Goal: Check status: Check status

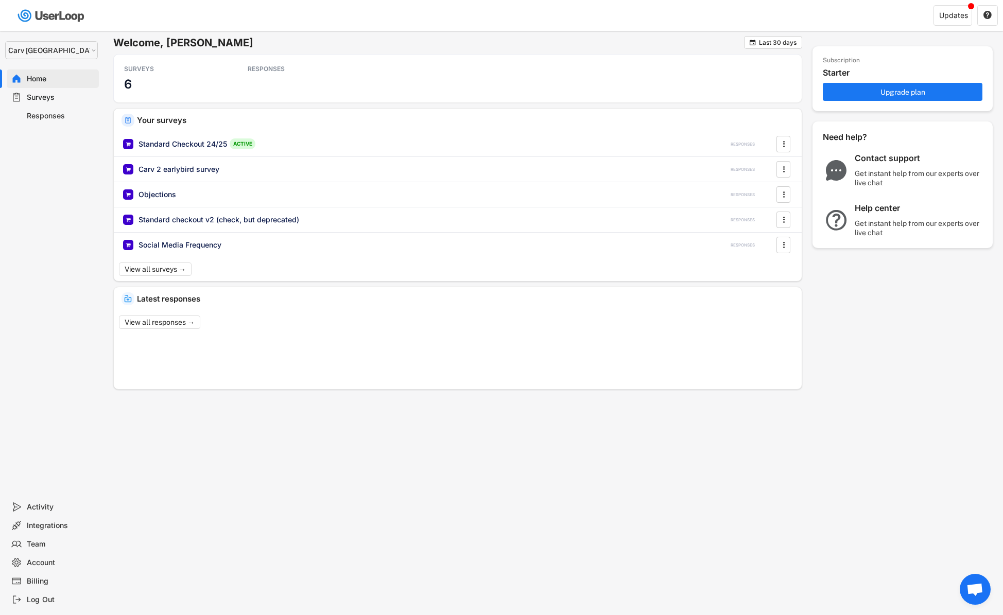
select select ""1348695171700984260__LOOKUP__1664546256262x474730326317858800""
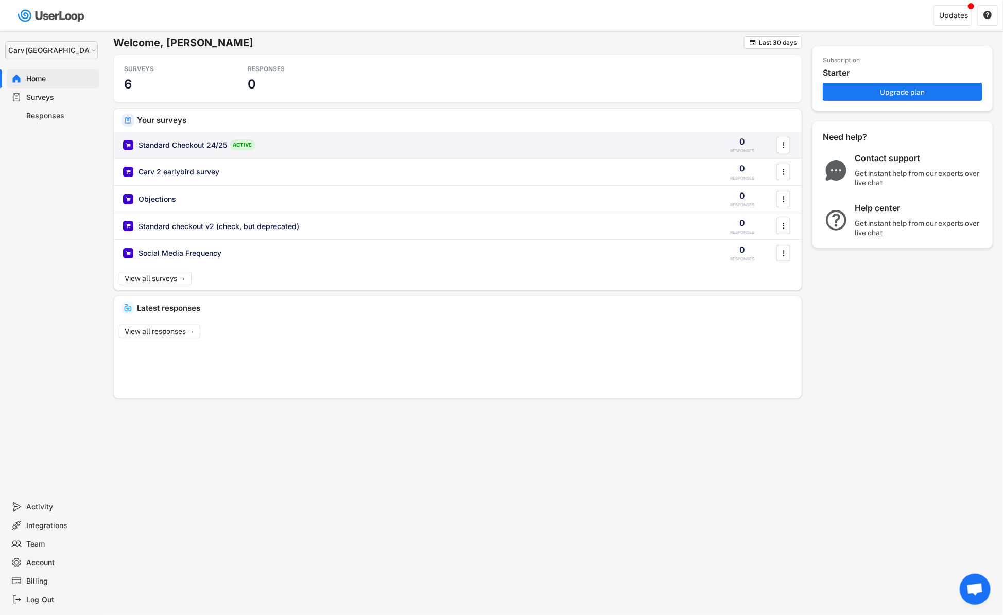
click at [187, 144] on div "Standard Checkout 24/25" at bounding box center [182, 145] width 89 height 10
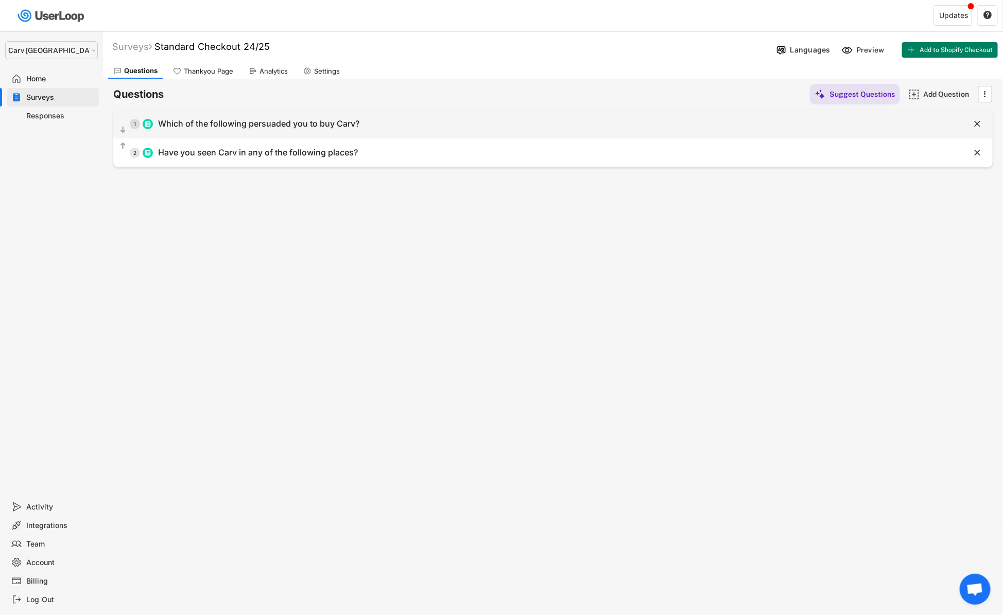
click at [220, 114] on div "  1 Which of the following persuaded you to buy Carv?" at bounding box center [527, 123] width 828 height 23
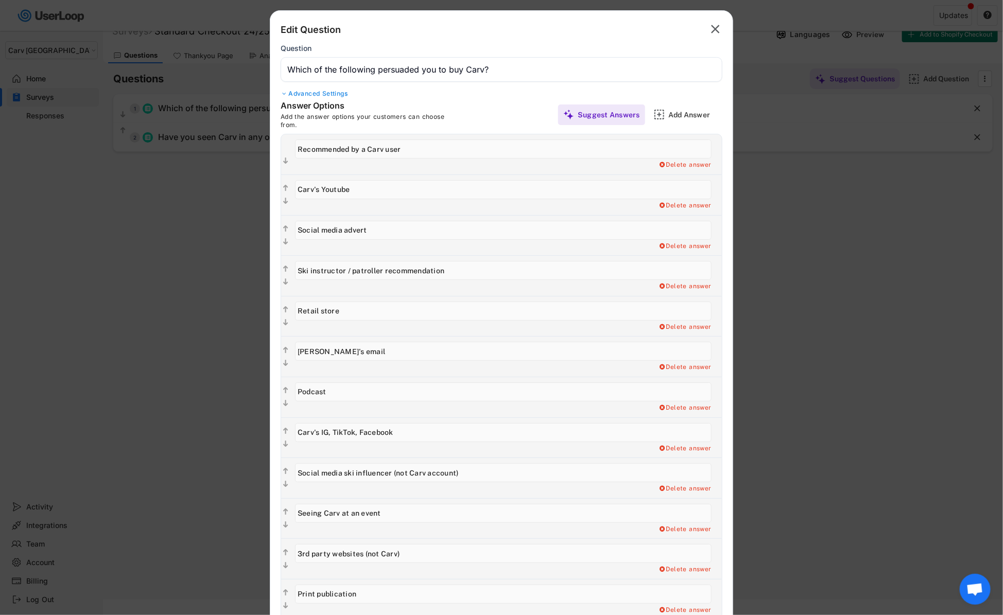
scroll to position [27, 0]
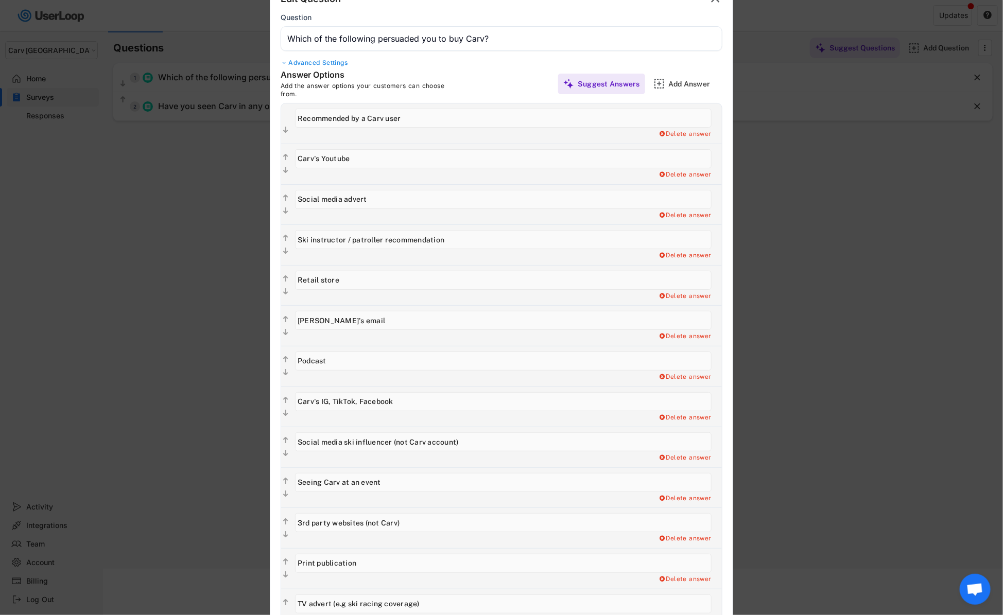
click at [326, 284] on input "input" at bounding box center [503, 280] width 416 height 19
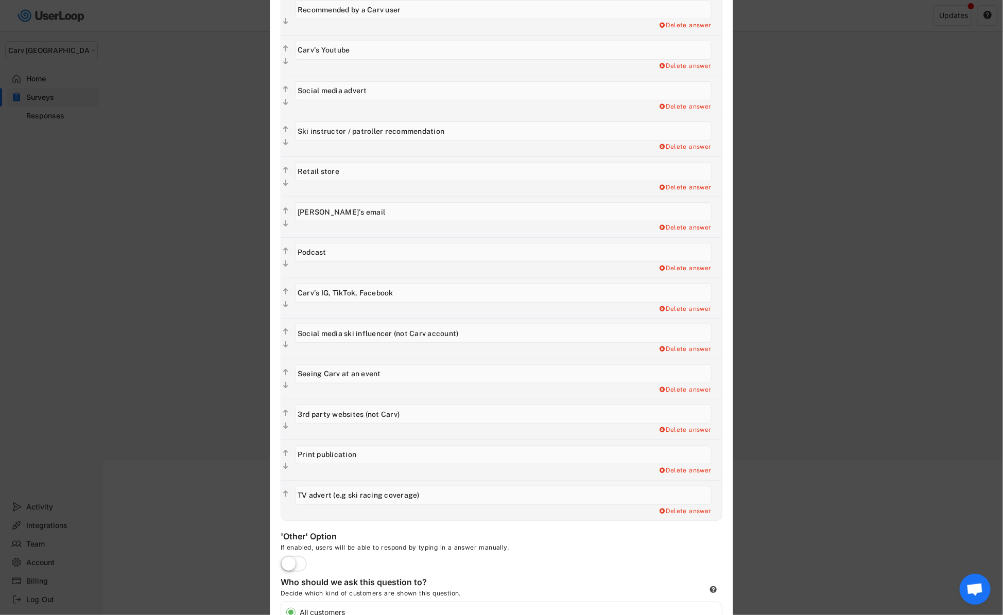
scroll to position [0, 0]
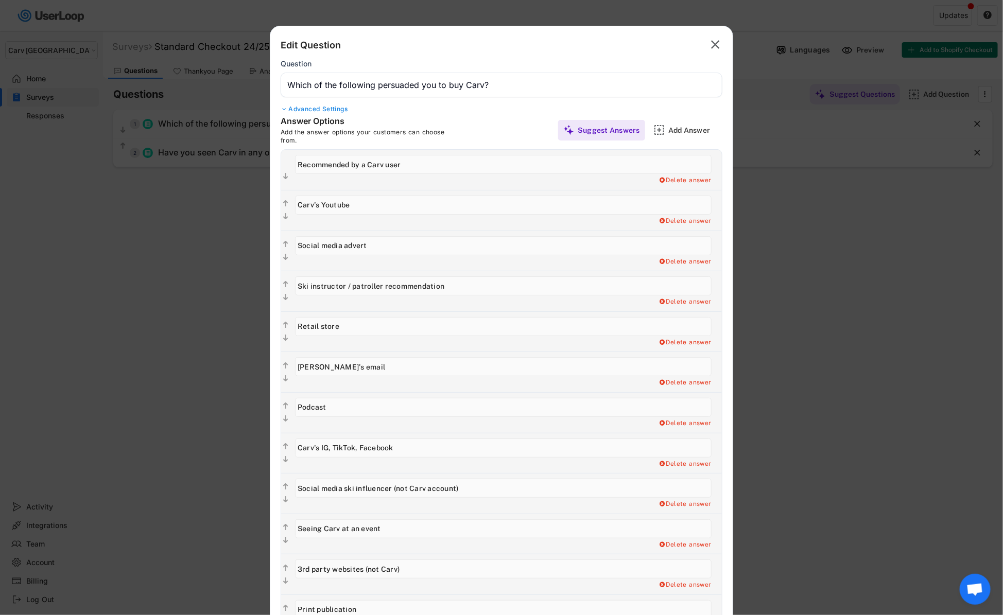
click at [173, 202] on div at bounding box center [501, 307] width 1003 height 615
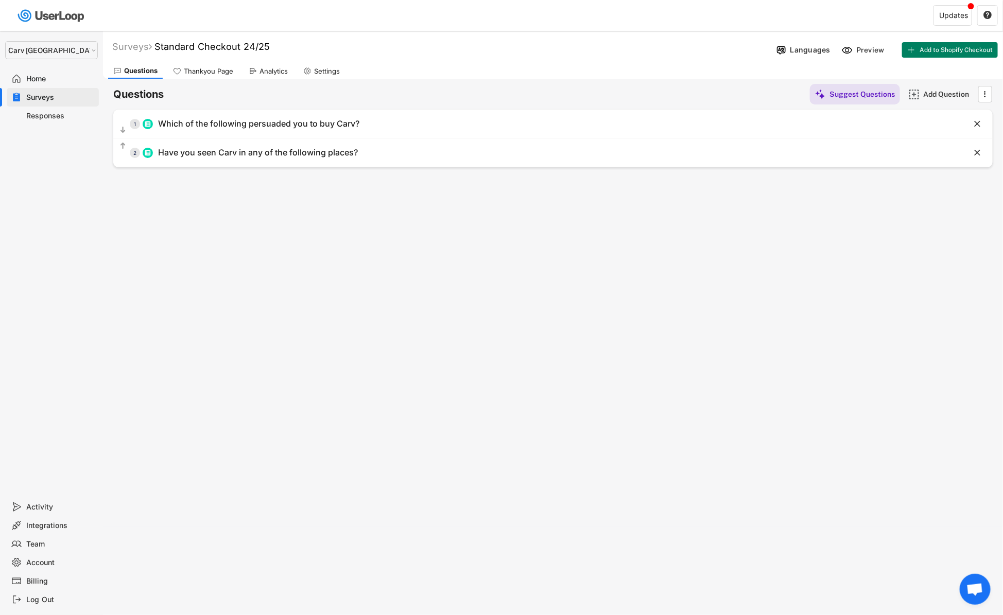
click at [32, 110] on div "Responses" at bounding box center [53, 116] width 92 height 19
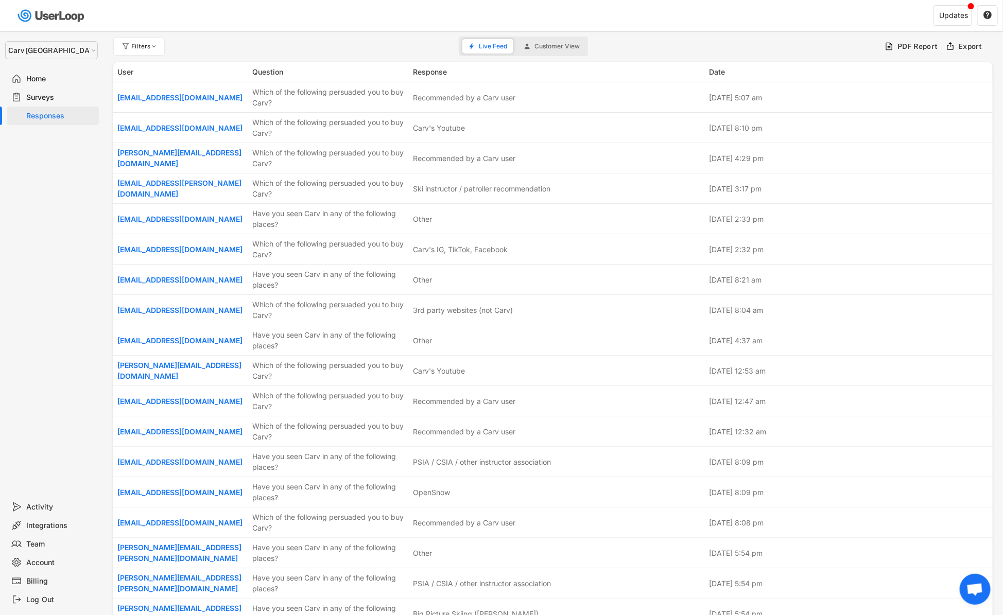
click at [36, 99] on div "Surveys" at bounding box center [61, 98] width 68 height 10
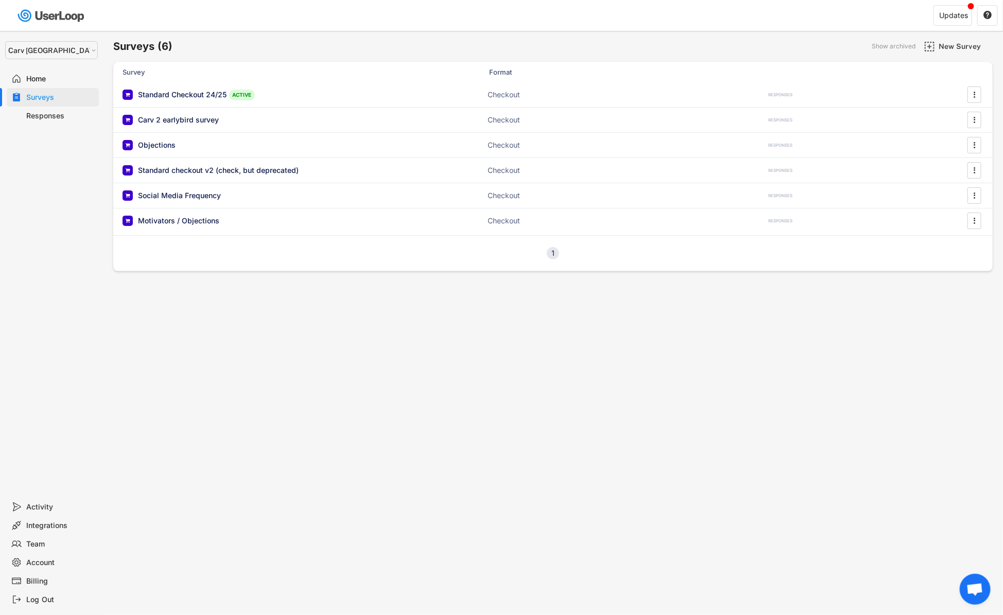
click at [36, 99] on div "Surveys" at bounding box center [61, 98] width 68 height 10
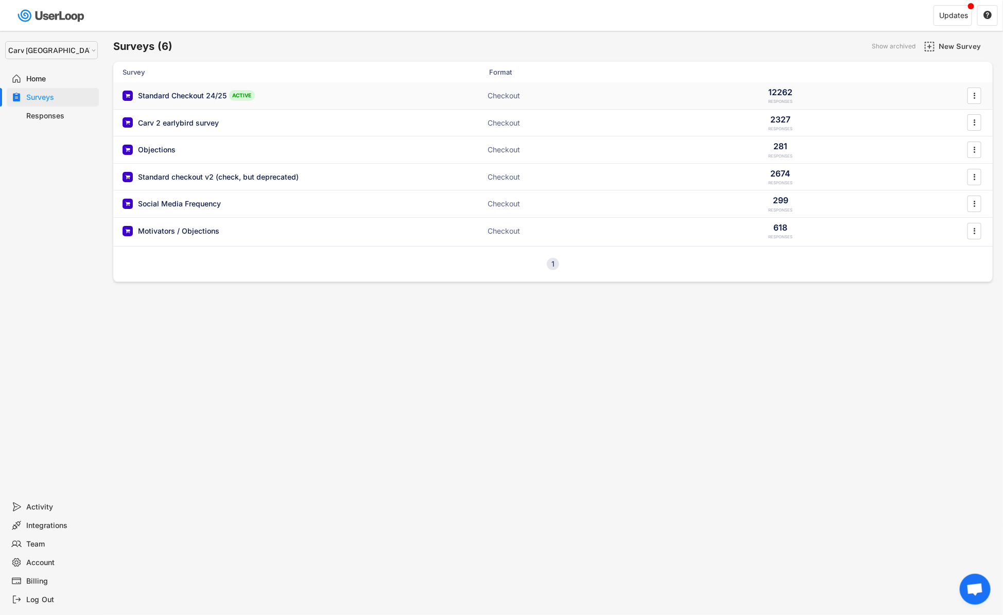
click at [217, 97] on div "Standard Checkout 24/25" at bounding box center [182, 96] width 89 height 10
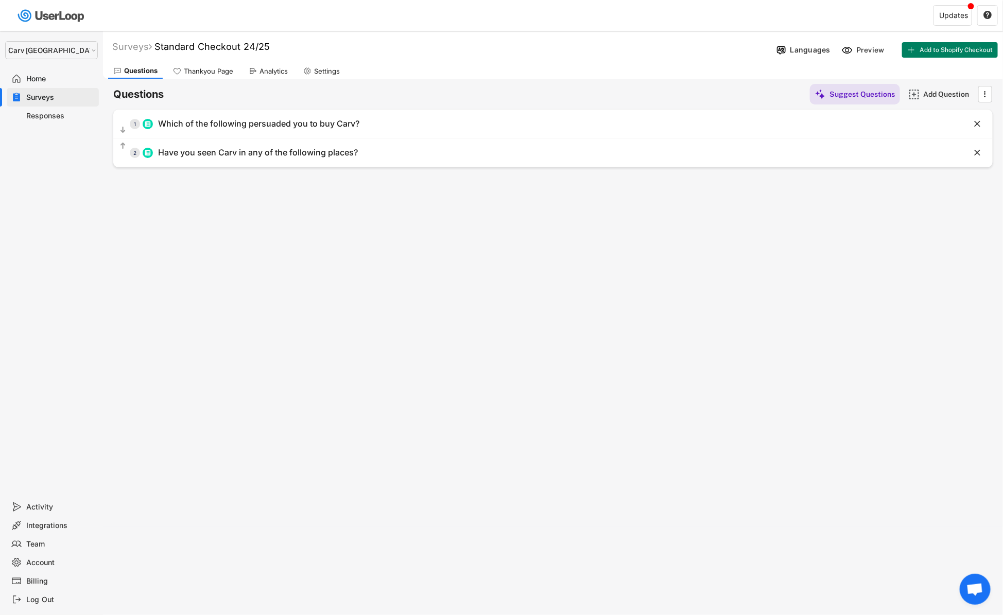
click at [252, 74] on icon at bounding box center [253, 71] width 8 height 8
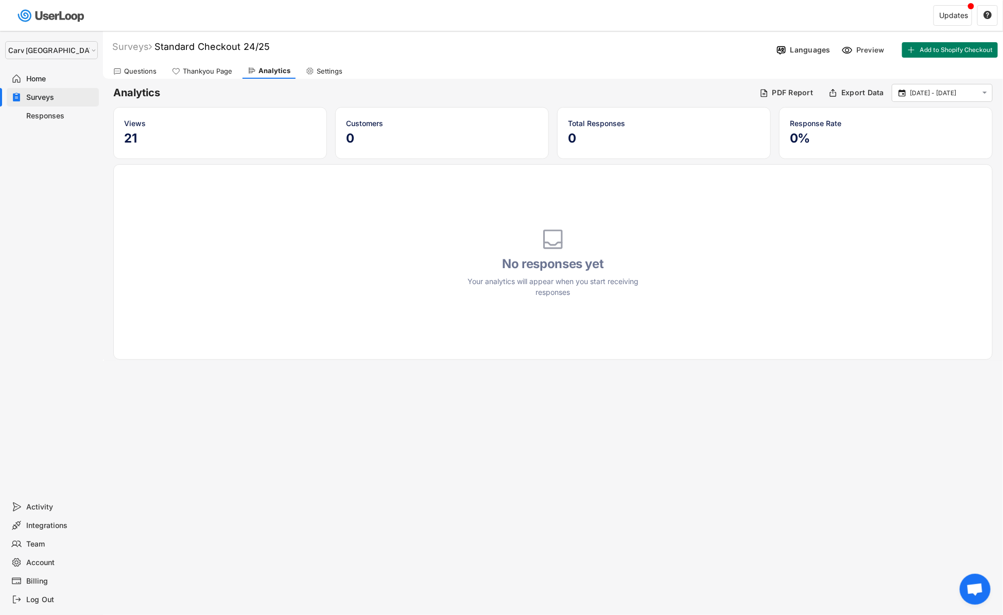
click at [910, 84] on div " [DATE] - [DATE] " at bounding box center [941, 93] width 101 height 18
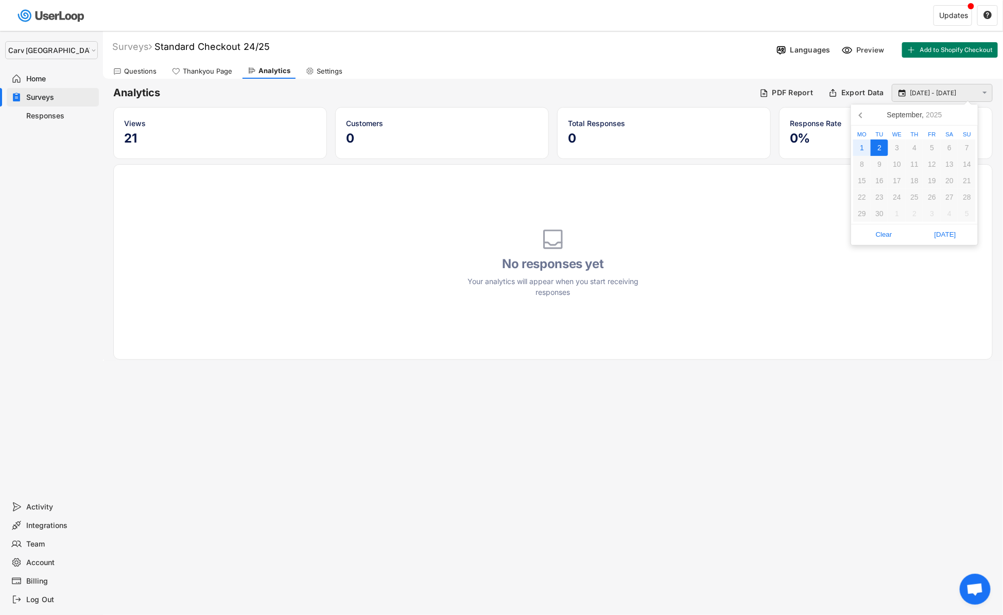
click at [915, 93] on input "[DATE] - [DATE]" at bounding box center [943, 93] width 68 height 10
click at [861, 115] on icon at bounding box center [861, 115] width 16 height 16
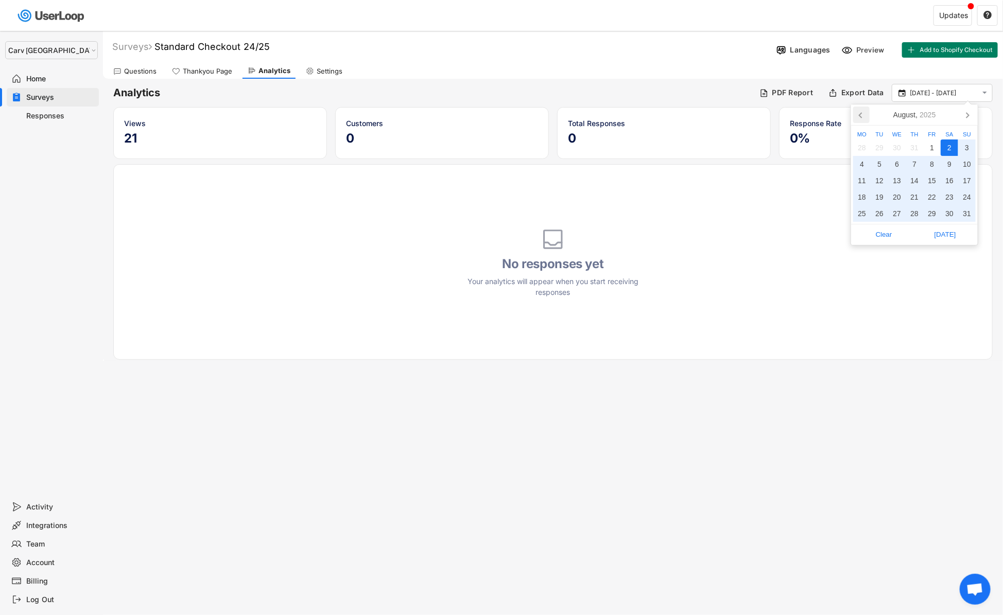
click at [861, 115] on icon at bounding box center [861, 115] width 16 height 16
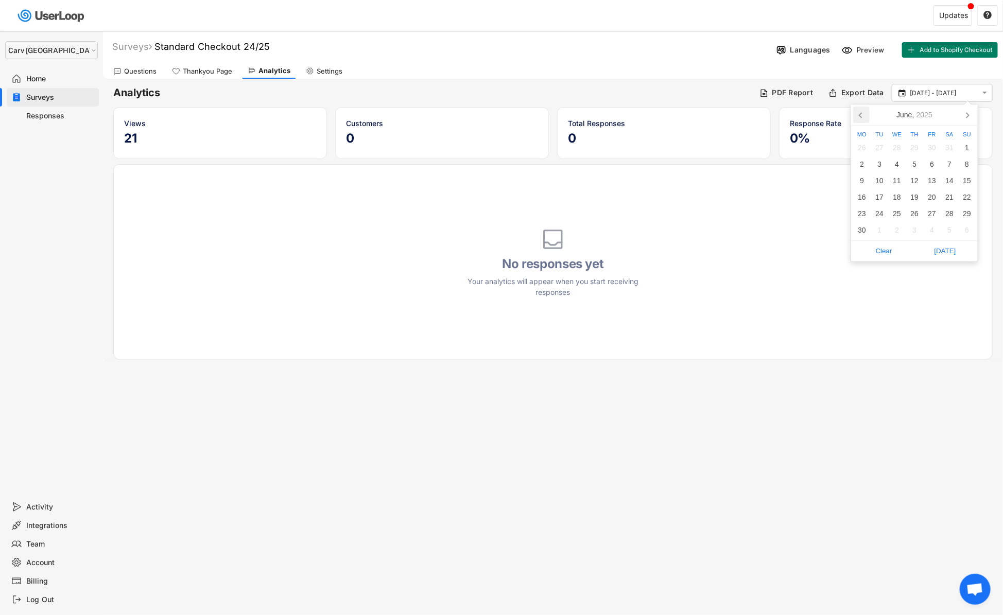
click at [861, 115] on icon at bounding box center [861, 115] width 16 height 16
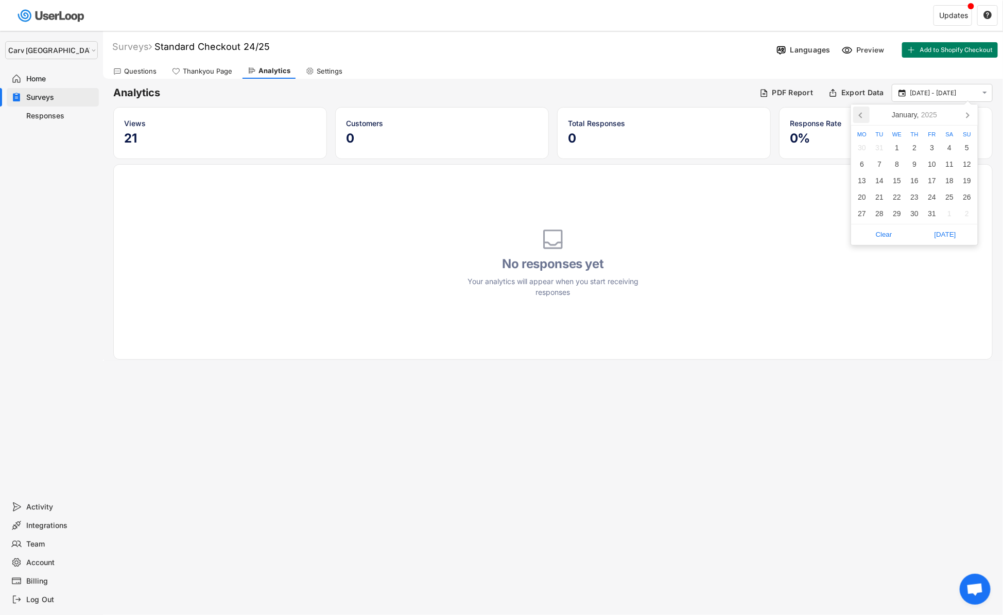
click at [861, 115] on icon at bounding box center [861, 115] width 16 height 16
click at [969, 153] on div "1" at bounding box center [966, 147] width 17 height 16
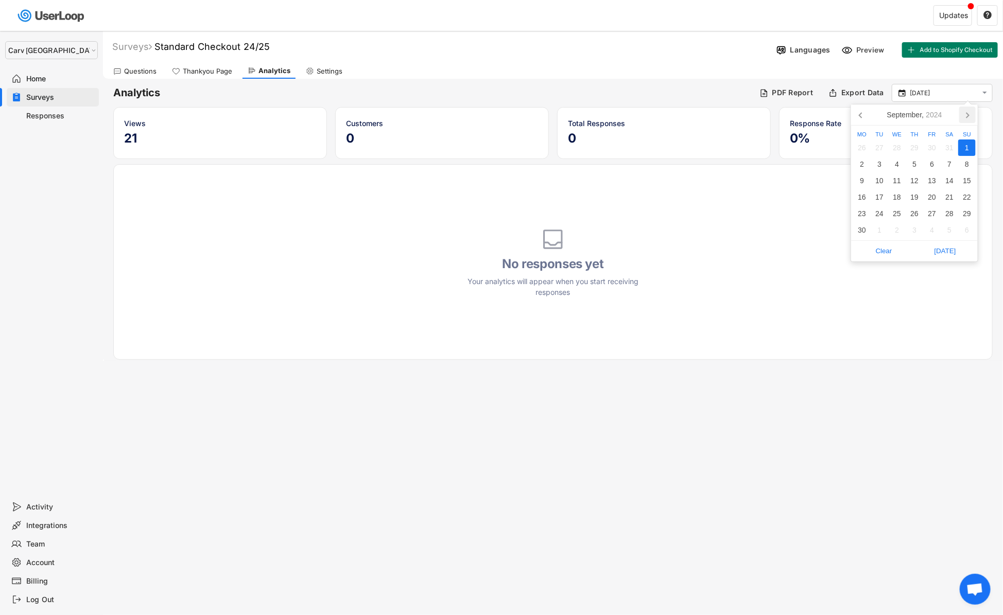
click at [969, 108] on icon at bounding box center [967, 115] width 16 height 16
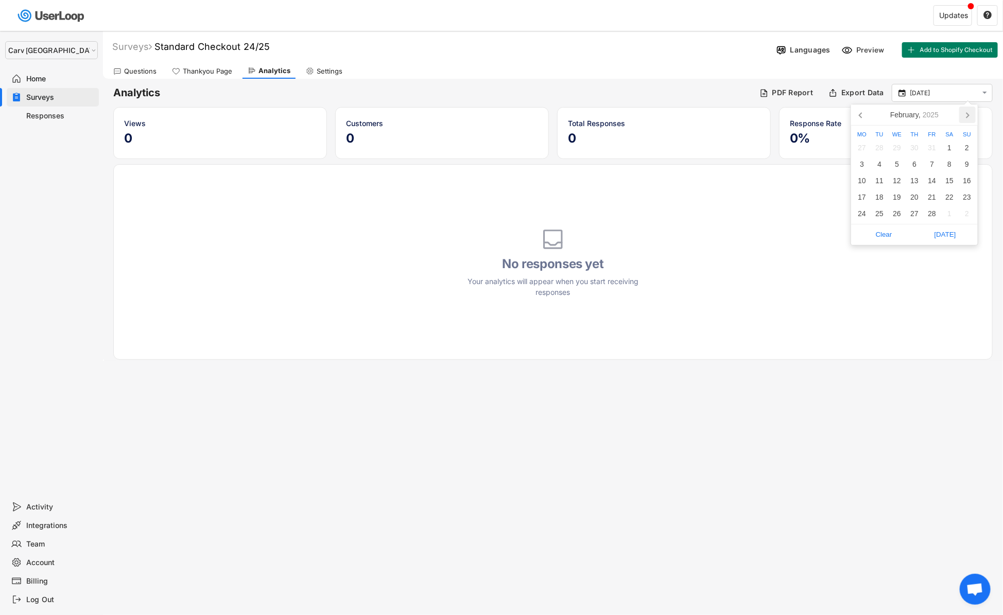
click at [969, 108] on icon at bounding box center [967, 115] width 16 height 16
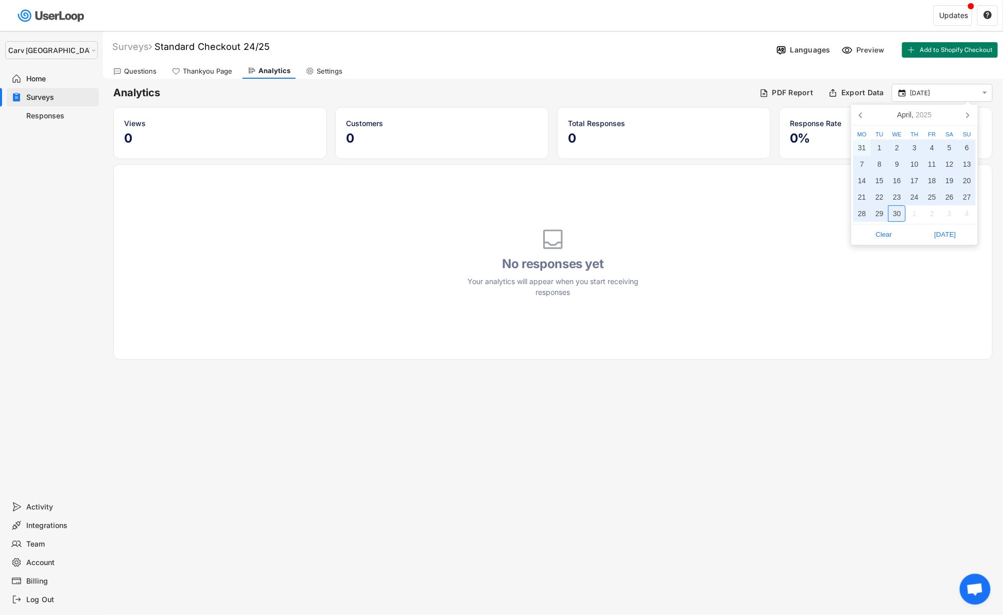
click at [896, 209] on div "30" at bounding box center [896, 213] width 17 height 16
type input "[DATE] - [DATE]"
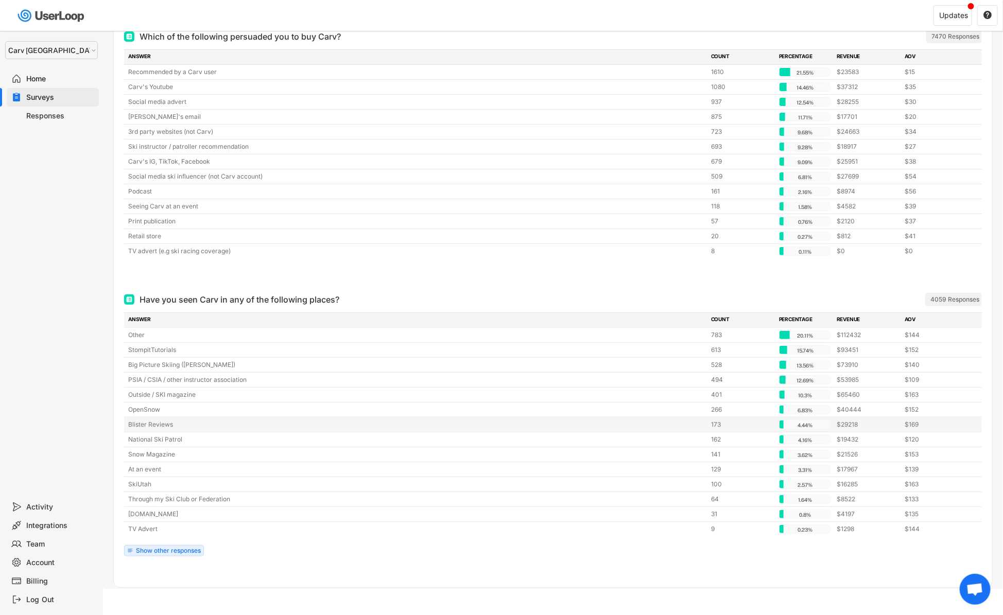
scroll to position [107, 0]
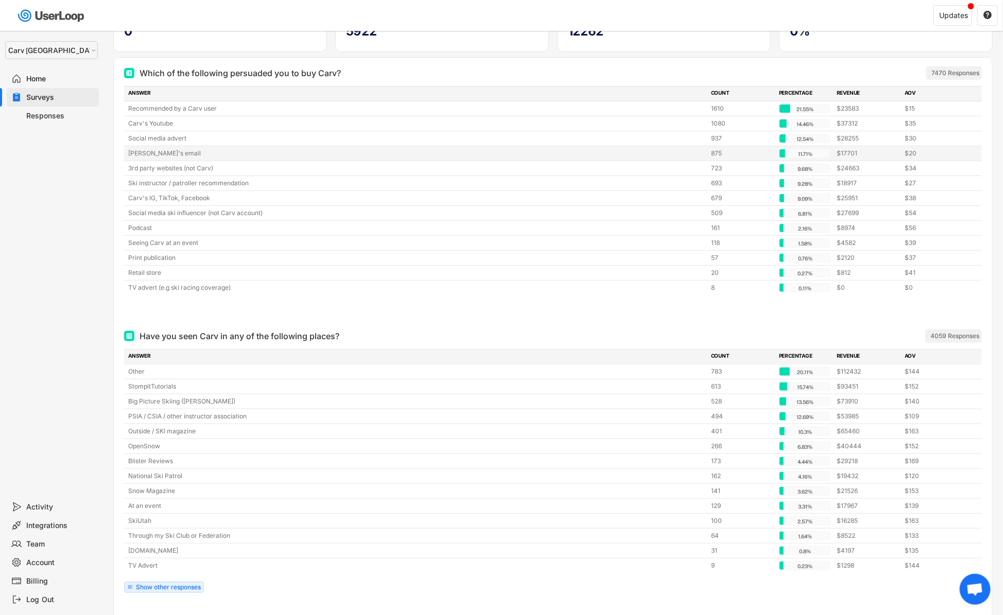
drag, startPoint x: 225, startPoint y: 156, endPoint x: 216, endPoint y: 155, distance: 9.3
click at [224, 155] on div "[PERSON_NAME]'s email" at bounding box center [416, 153] width 576 height 9
